Goal: Find specific page/section: Find specific page/section

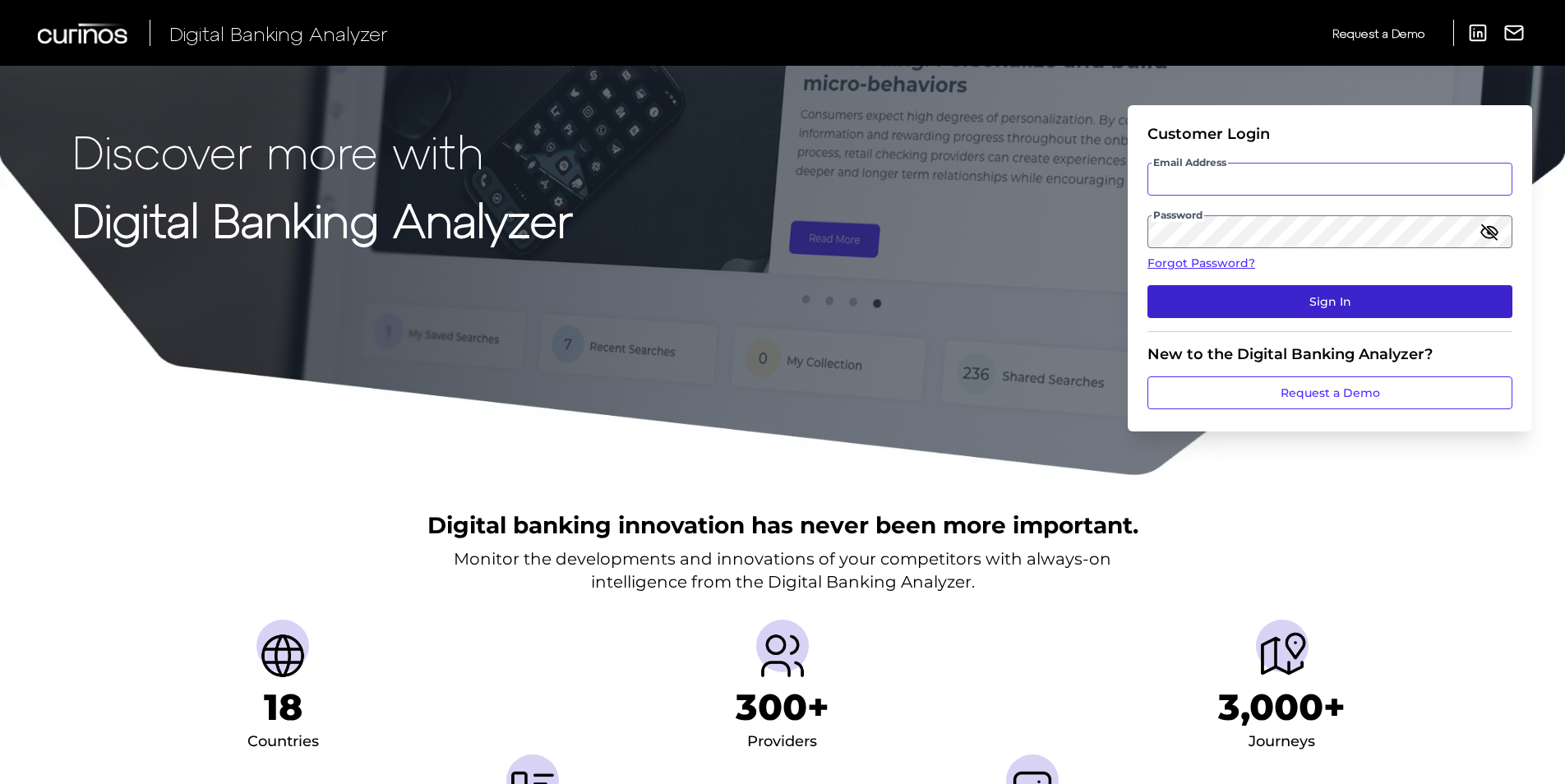
type input "[EMAIL_ADDRESS][DOMAIN_NAME]"
click at [1268, 299] on button "Sign In" at bounding box center [1330, 302] width 365 height 33
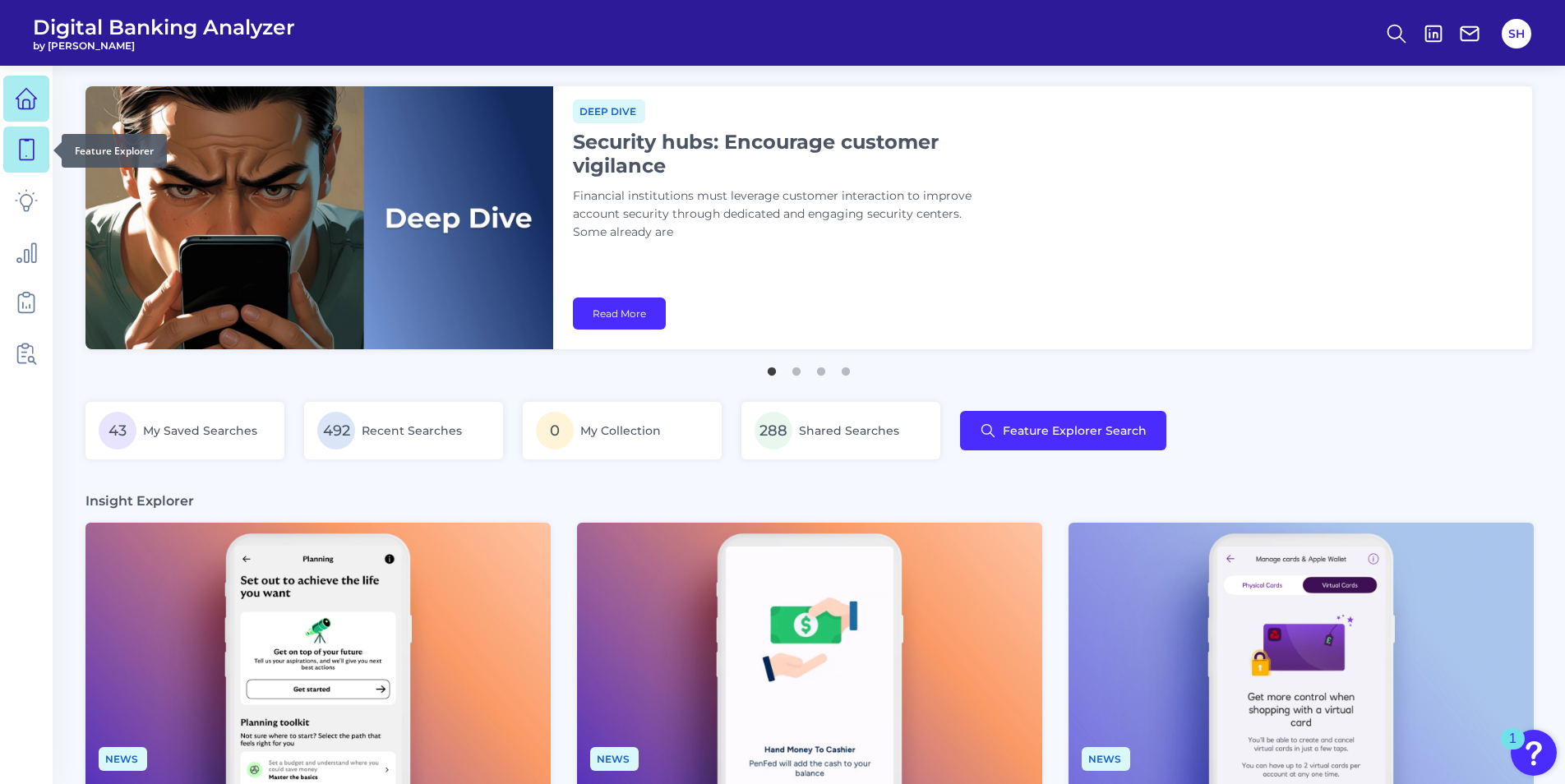
click at [35, 148] on icon at bounding box center [26, 149] width 23 height 23
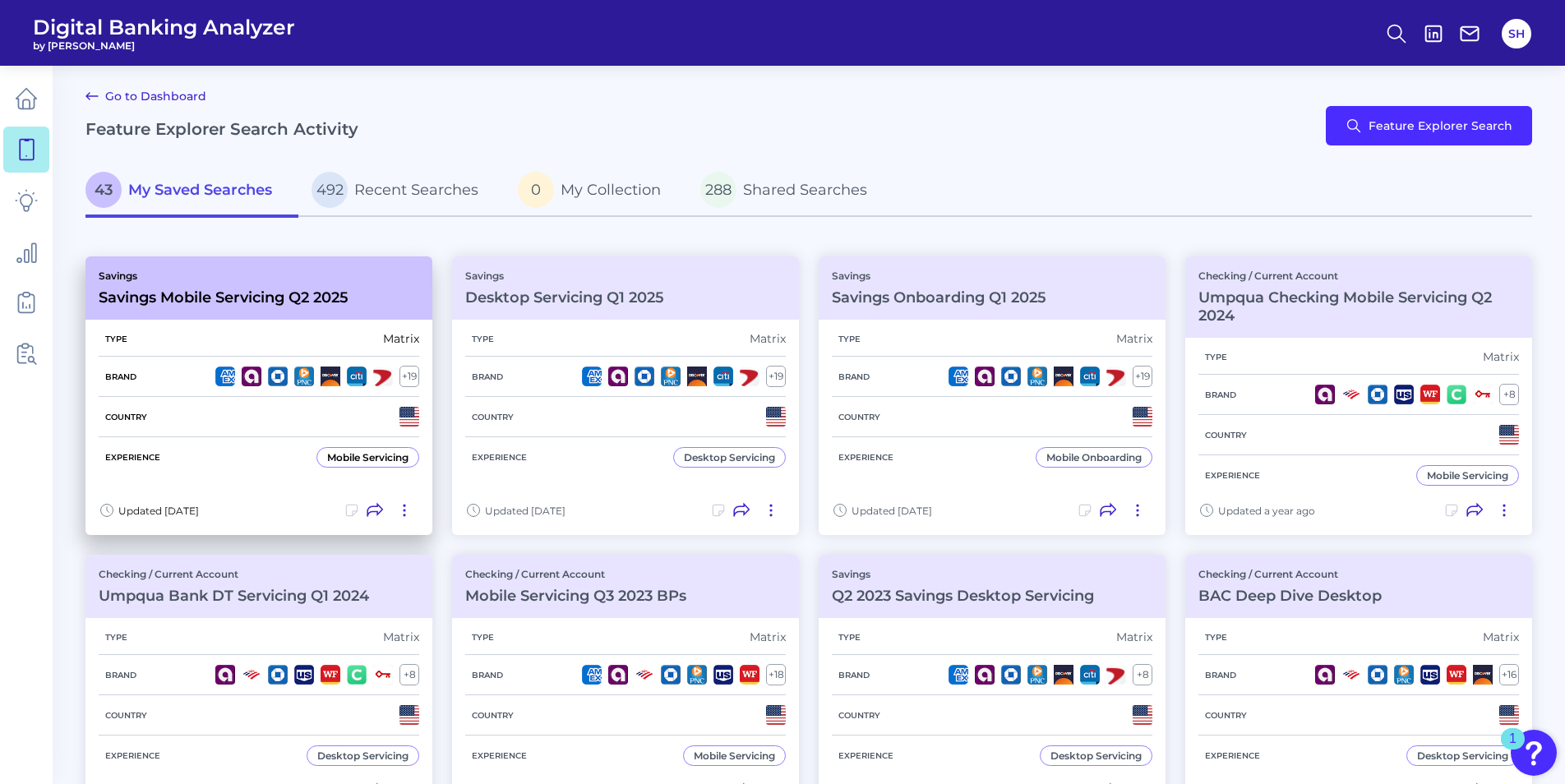
click at [189, 285] on div "Savings Savings Mobile Servicing Q2 2025" at bounding box center [223, 288] width 250 height 37
